Goal: Subscribe to service/newsletter

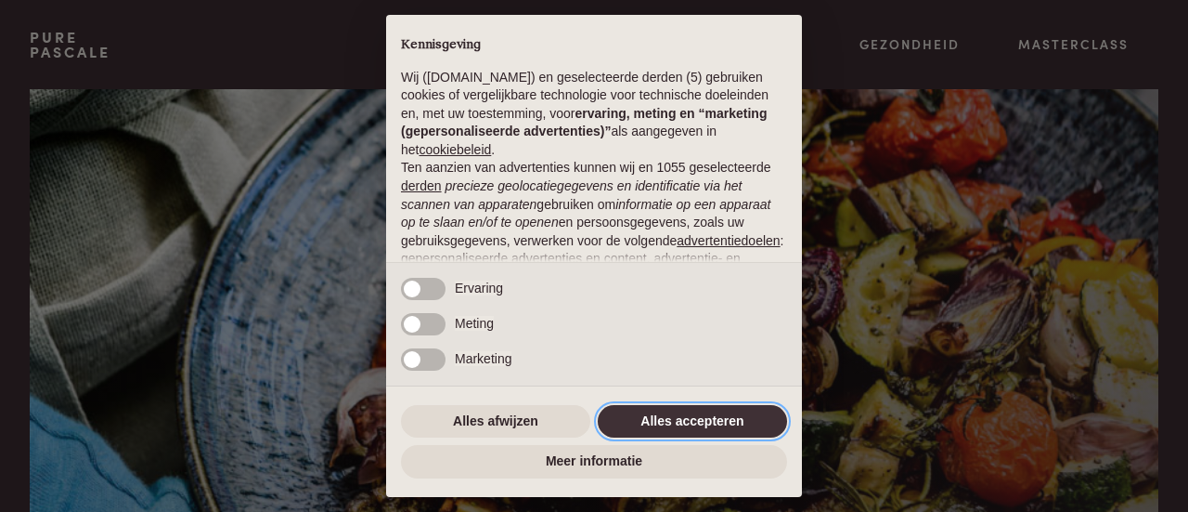
click at [640, 410] on button "Alles accepteren" at bounding box center [692, 421] width 189 height 33
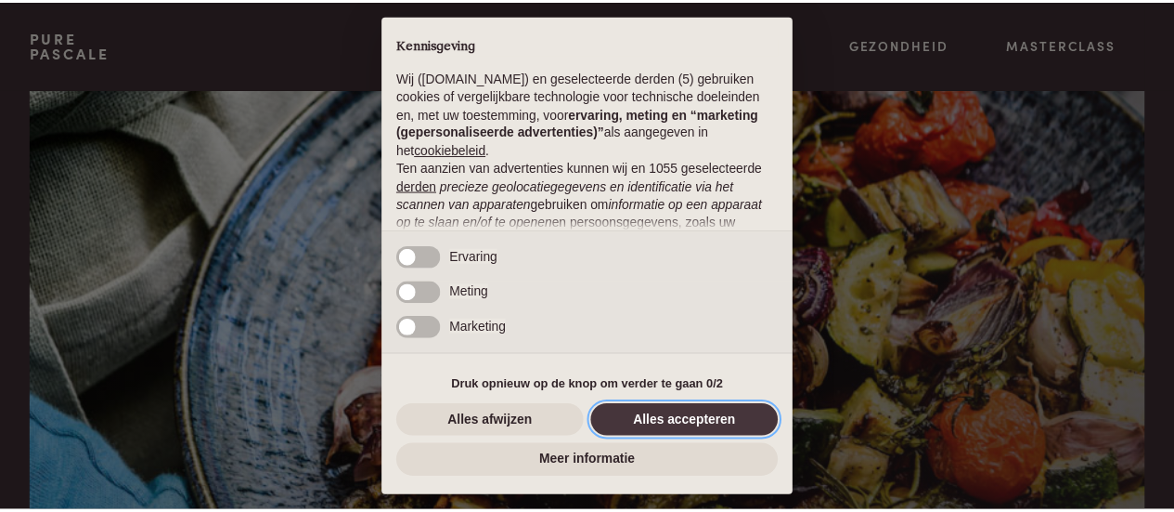
scroll to position [234, 0]
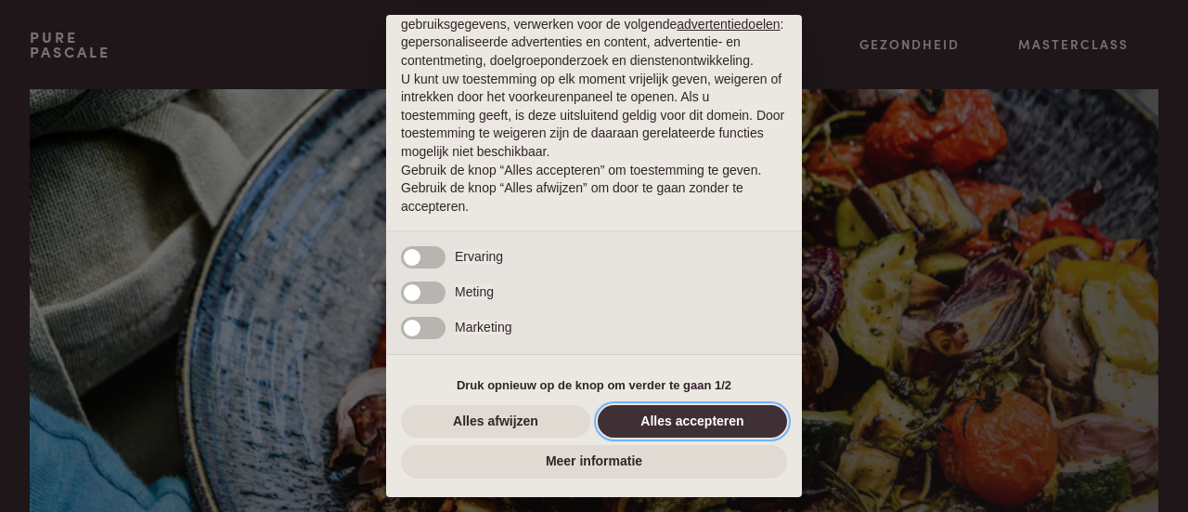
click at [638, 428] on button "Alles accepteren" at bounding box center [692, 421] width 189 height 33
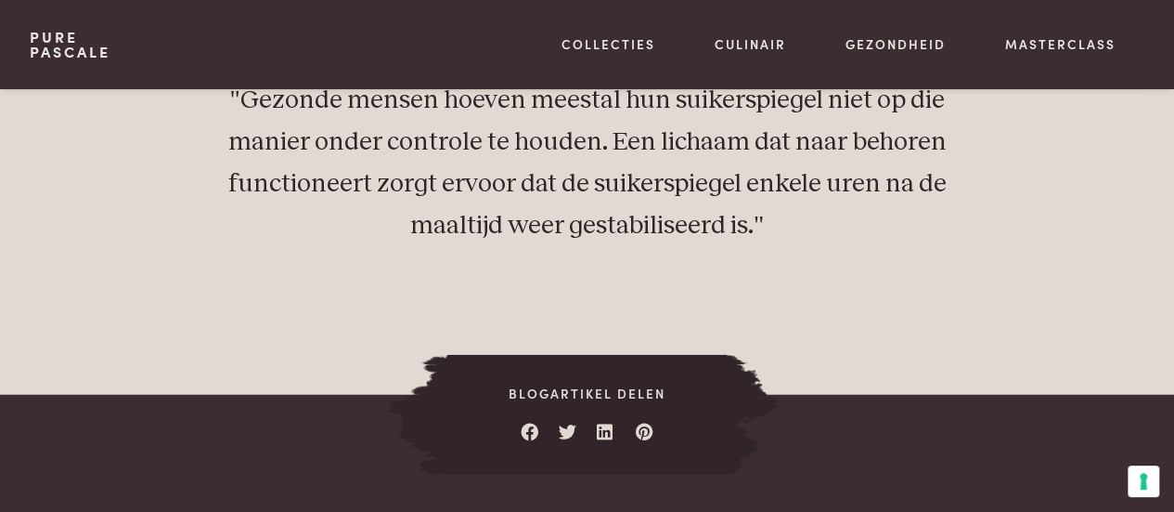
scroll to position [2321, 0]
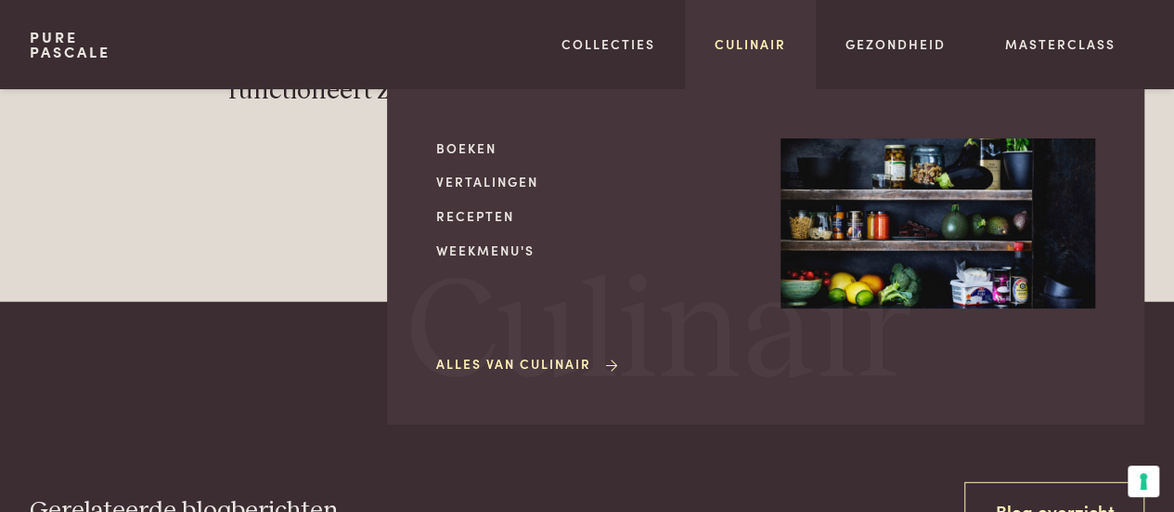
click at [743, 43] on link "Culinair" at bounding box center [750, 43] width 71 height 19
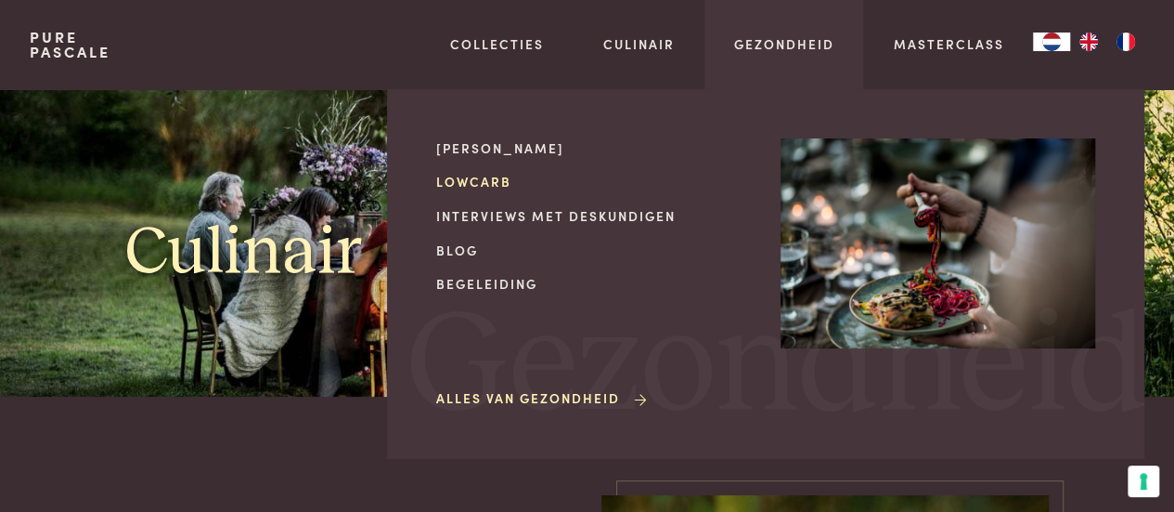
click at [485, 178] on link "Lowcarb" at bounding box center [593, 181] width 315 height 19
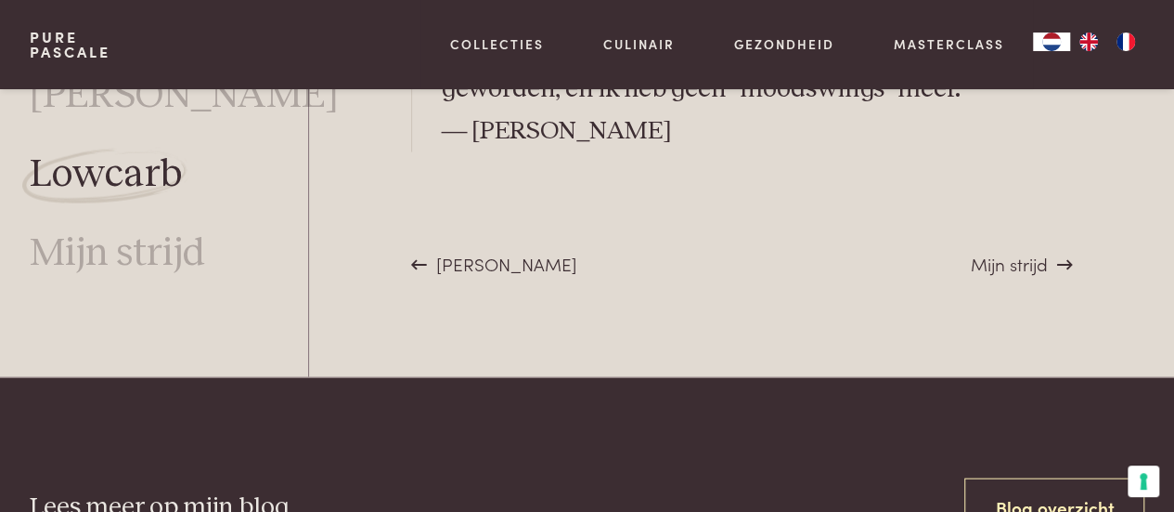
scroll to position [5410, 0]
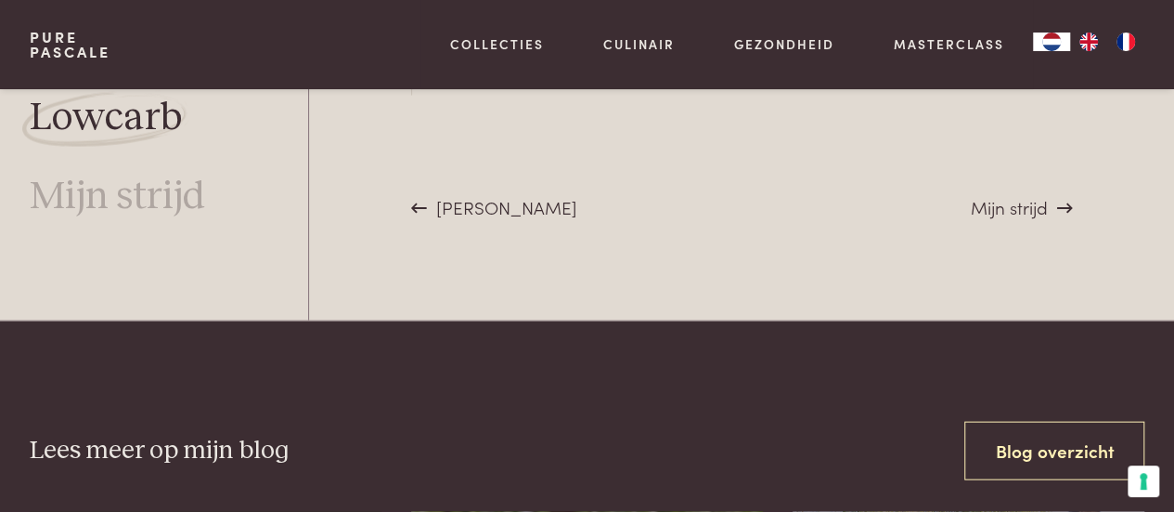
click at [442, 194] on span "[PERSON_NAME]" at bounding box center [506, 206] width 141 height 25
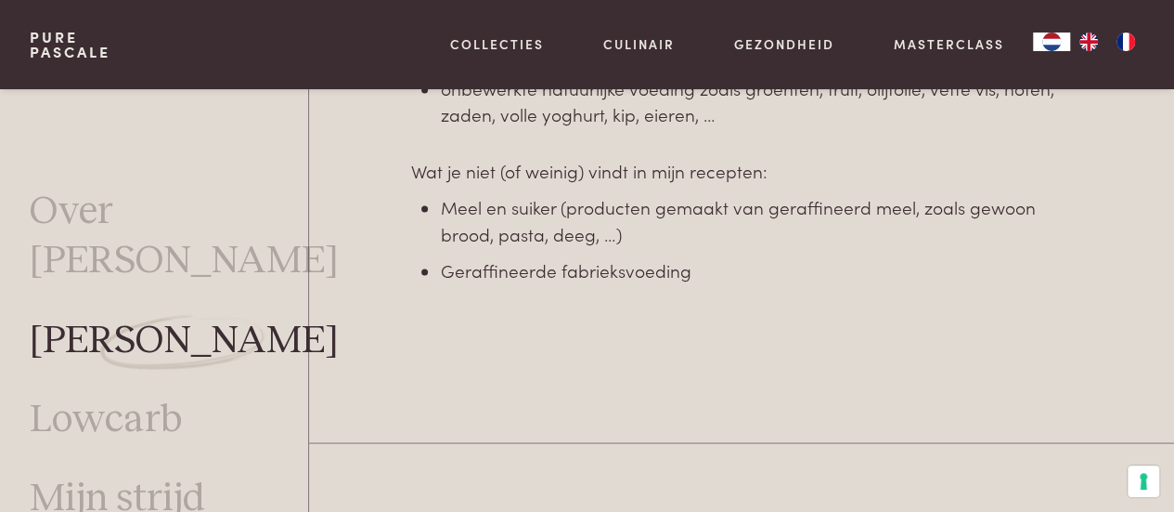
scroll to position [1418, 0]
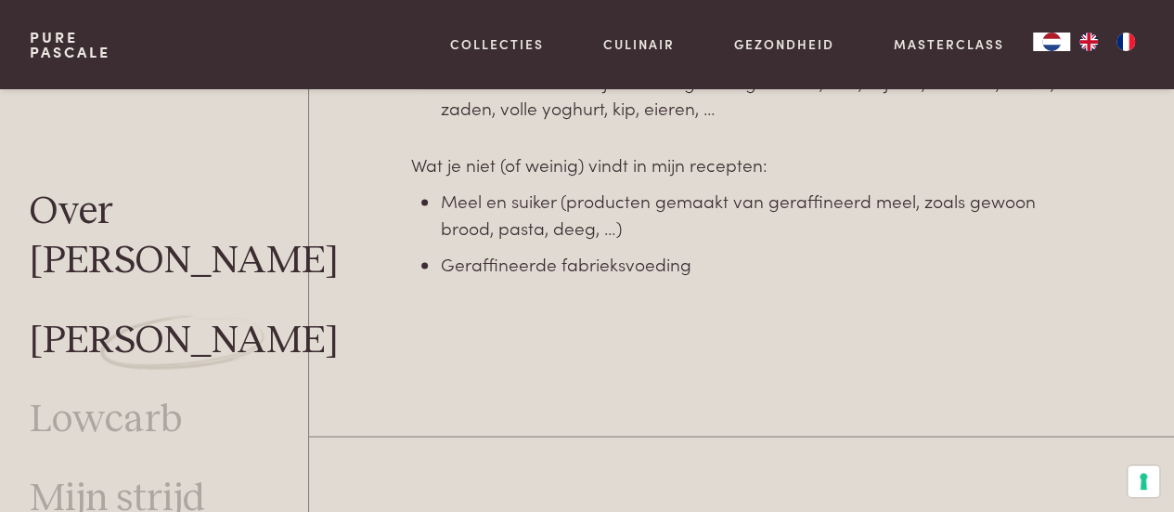
click at [176, 214] on link "Over [PERSON_NAME]" at bounding box center [184, 237] width 309 height 98
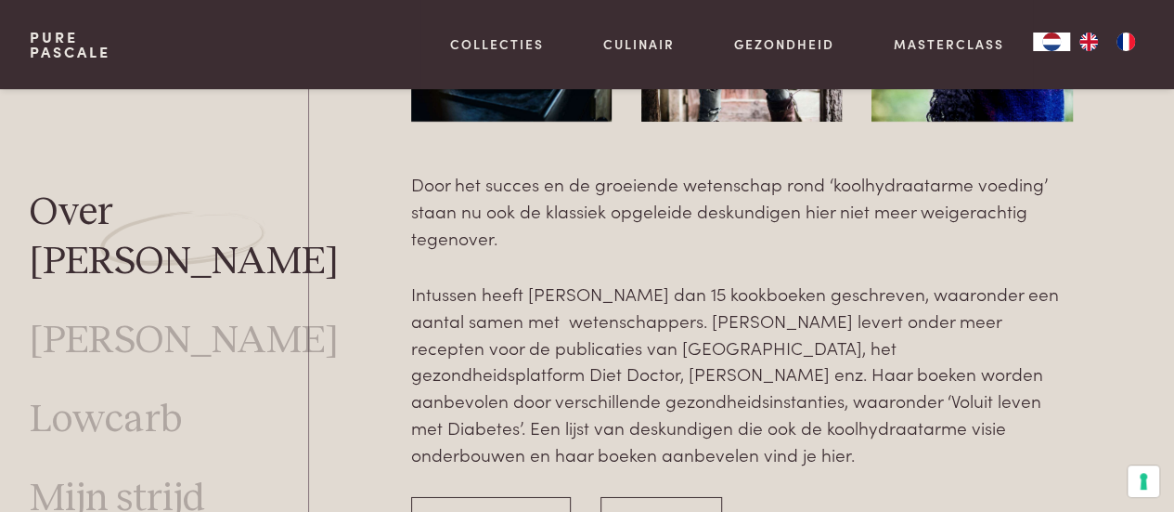
scroll to position [2903, 0]
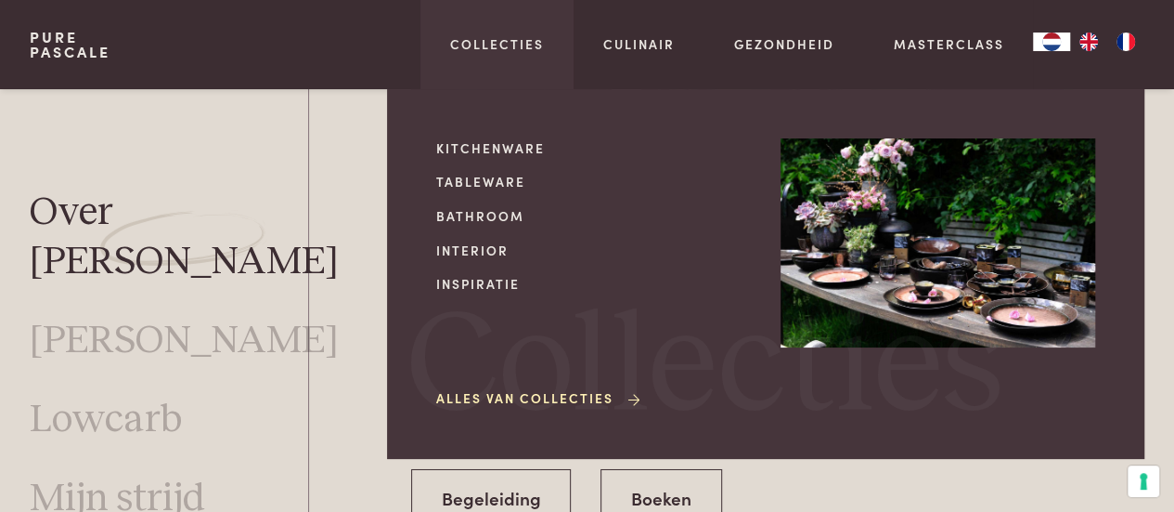
click at [459, 399] on link "Alles van Collecties" at bounding box center [539, 397] width 207 height 19
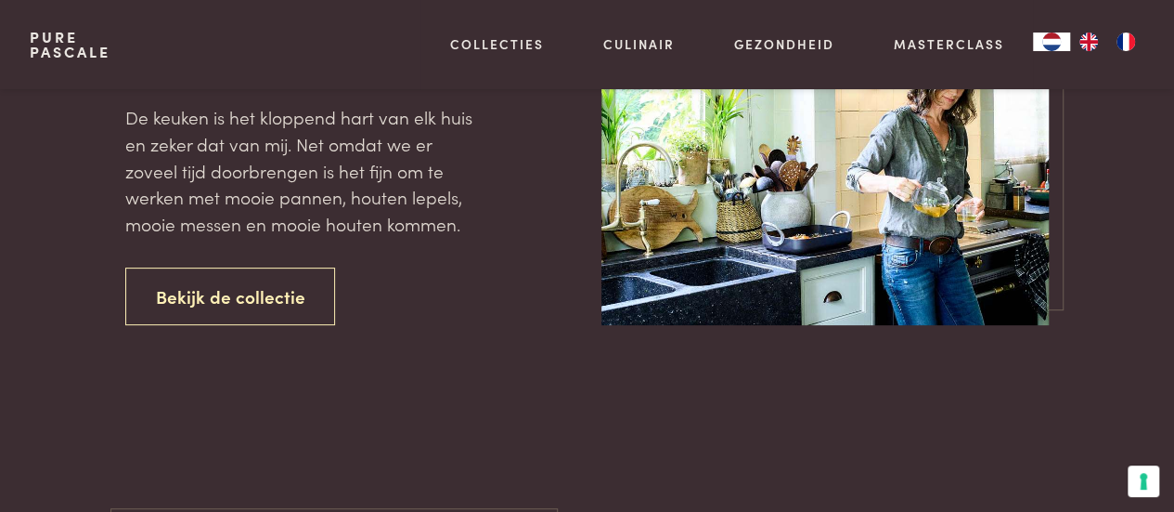
scroll to position [186, 0]
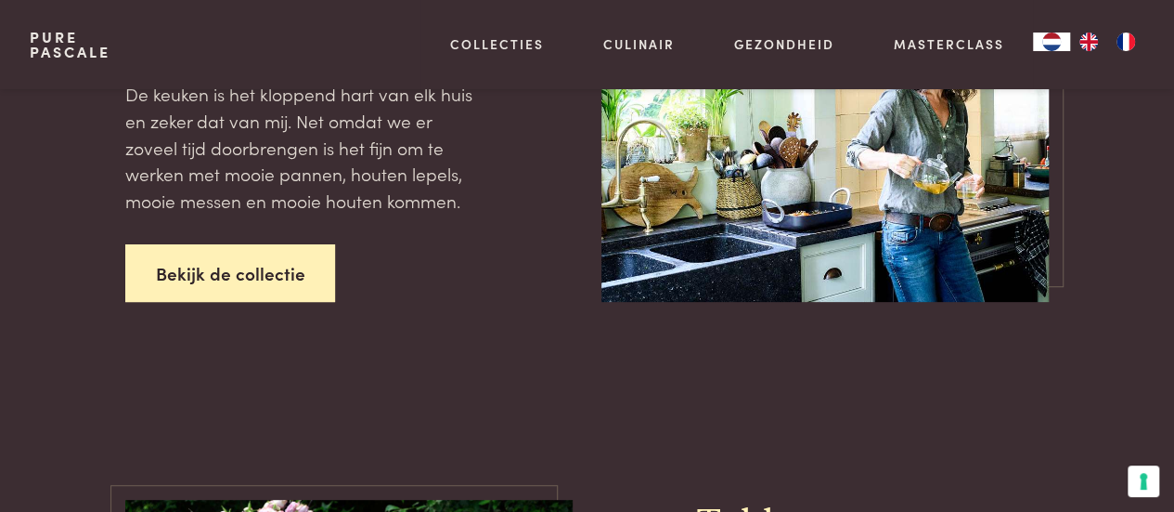
click at [220, 264] on link "Bekijk de collectie" at bounding box center [230, 273] width 211 height 58
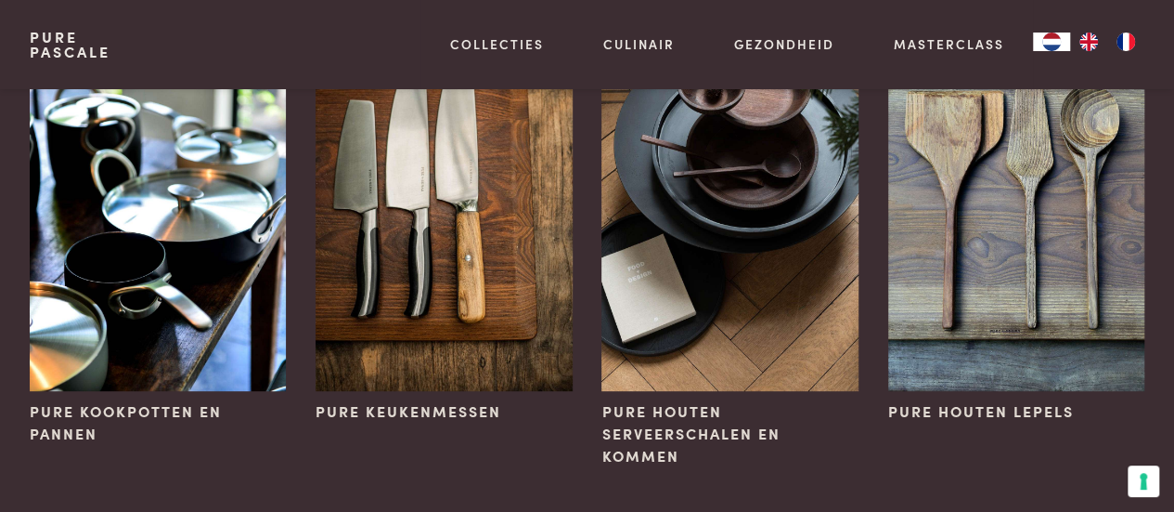
scroll to position [279, 0]
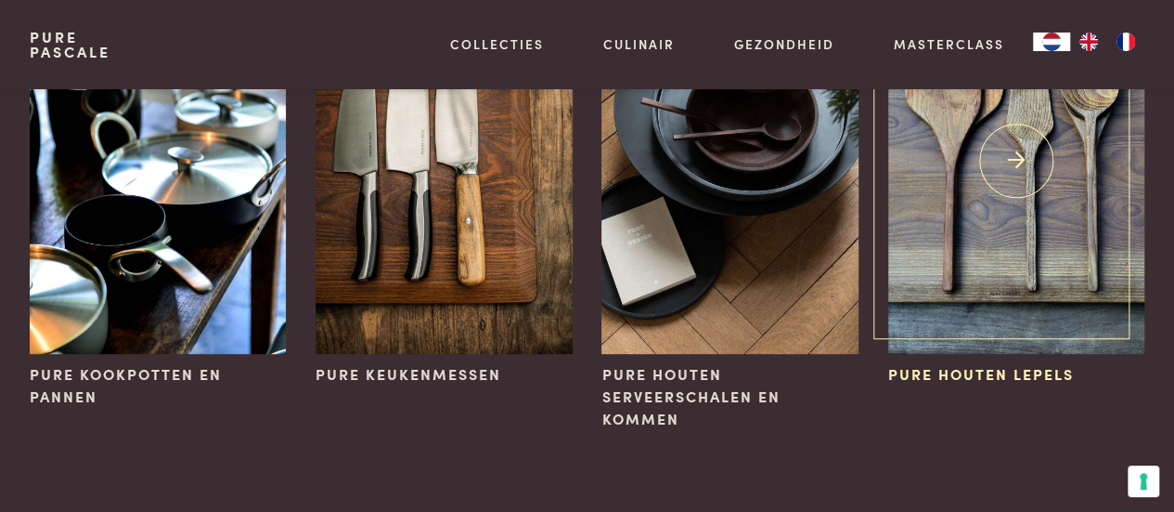
click at [940, 372] on span "Pure houten lepels" at bounding box center [982, 374] width 186 height 22
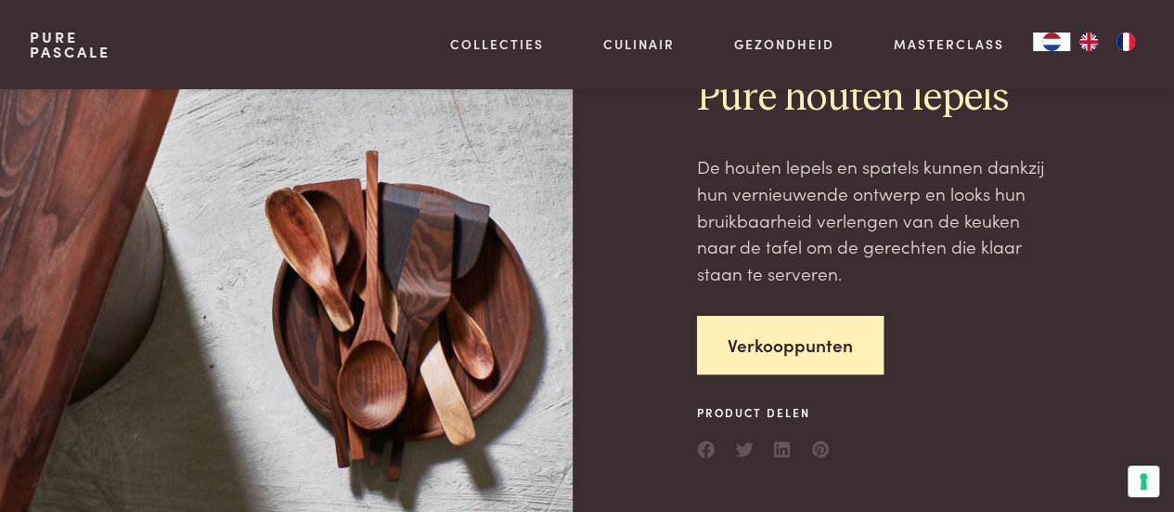
scroll to position [93, 0]
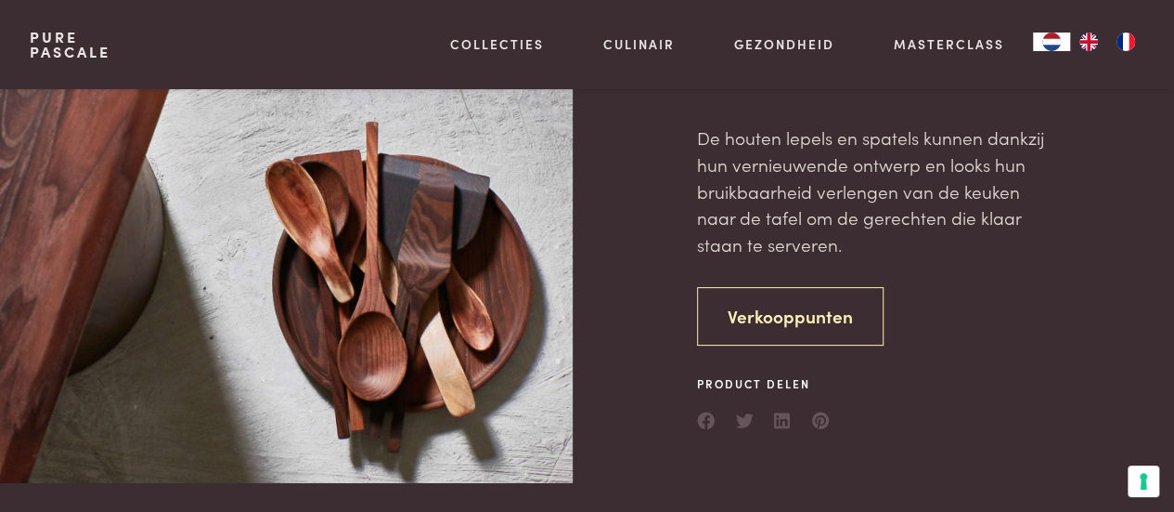
click at [746, 318] on link "Verkooppunten" at bounding box center [790, 316] width 187 height 58
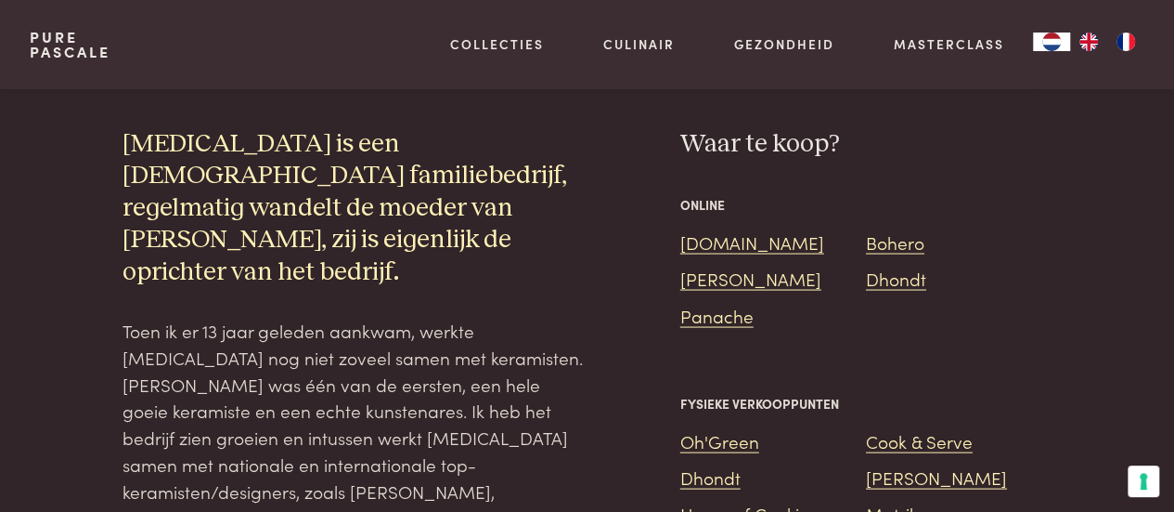
scroll to position [1676, 0]
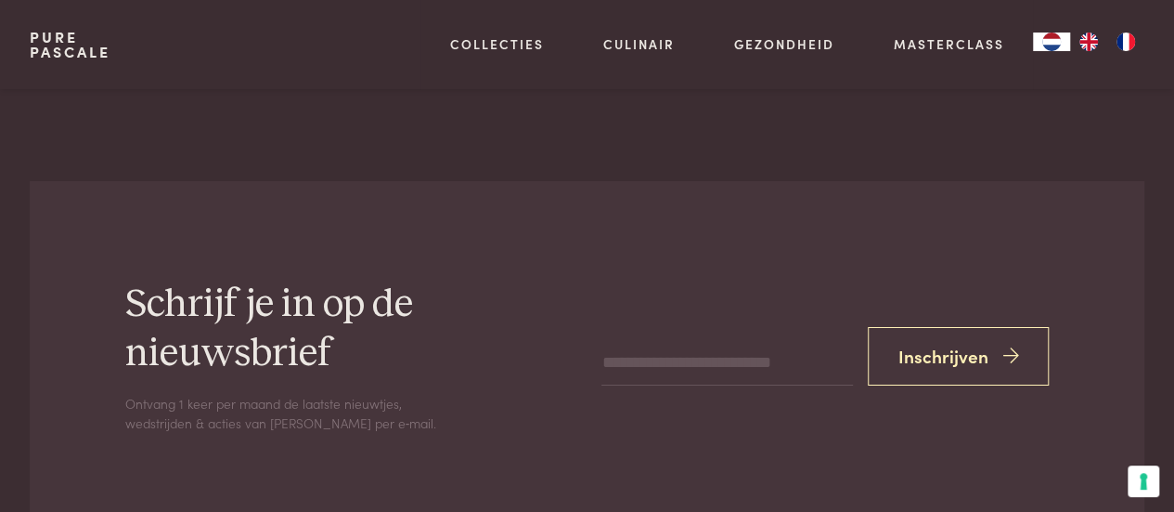
scroll to position [3161, 0]
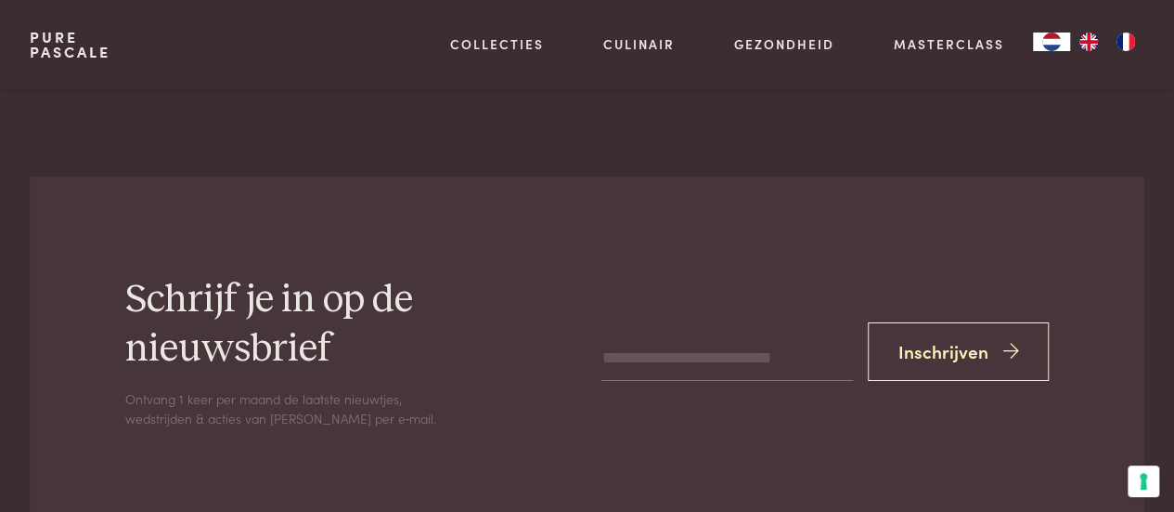
click at [687, 337] on input "email" at bounding box center [727, 359] width 251 height 45
type input "**********"
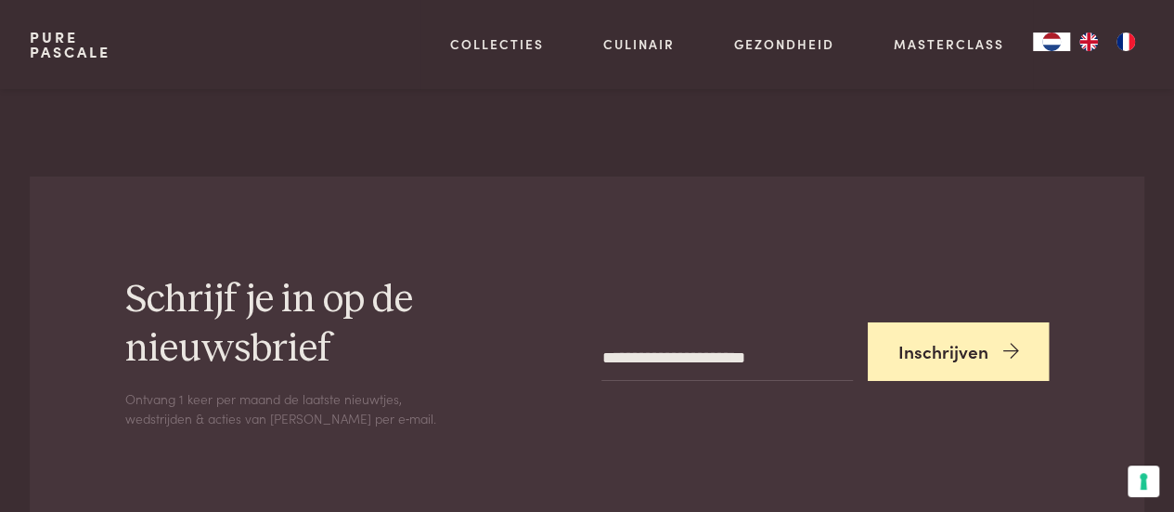
click at [980, 322] on button "Inschrijven" at bounding box center [959, 351] width 182 height 58
